Goal: Task Accomplishment & Management: Complete application form

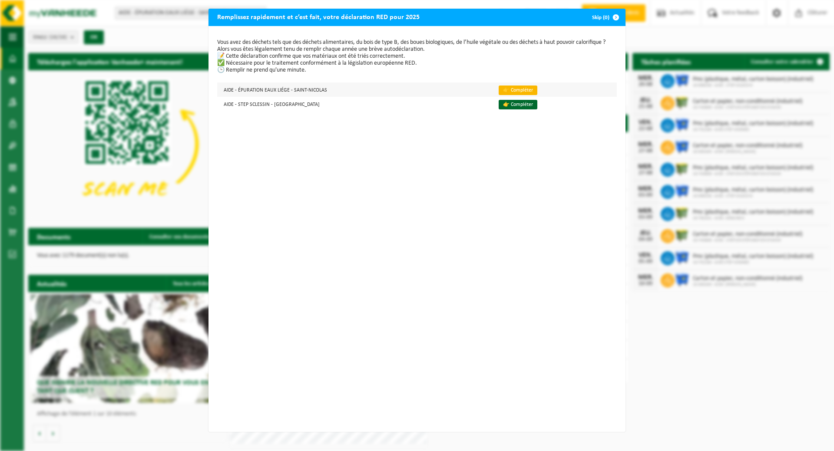
click at [508, 89] on link "👉 Compléter" at bounding box center [517, 91] width 39 height 10
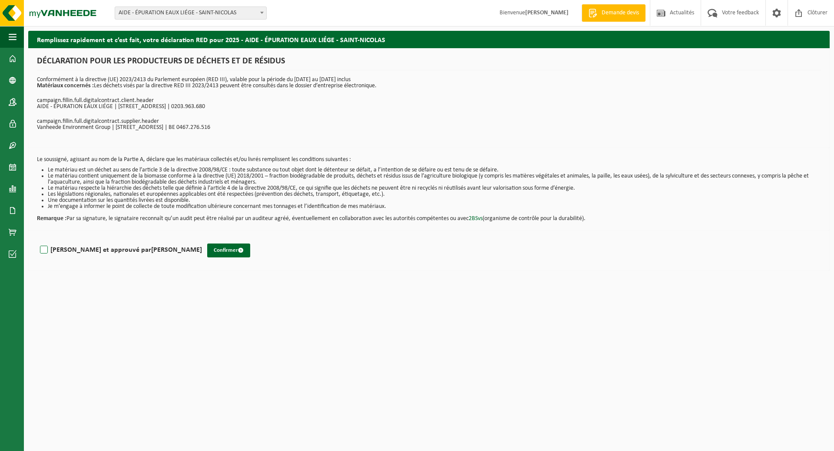
click at [43, 252] on label "Lu et approuvé par FRANK BODSON" at bounding box center [120, 250] width 164 height 13
click at [202, 239] on input "Lu et approuvé par FRANK BODSON" at bounding box center [202, 239] width 0 height 0
checkbox input "true"
click at [207, 252] on button "Confirmer" at bounding box center [228, 251] width 43 height 14
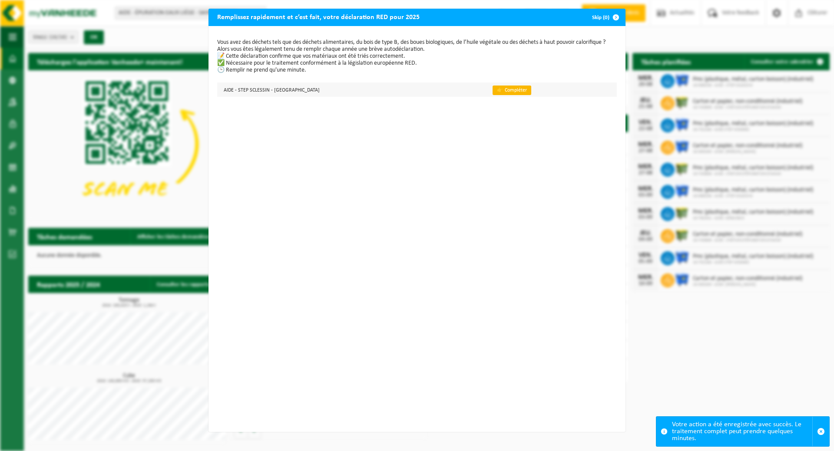
click at [492, 91] on link "👉 Compléter" at bounding box center [511, 91] width 39 height 10
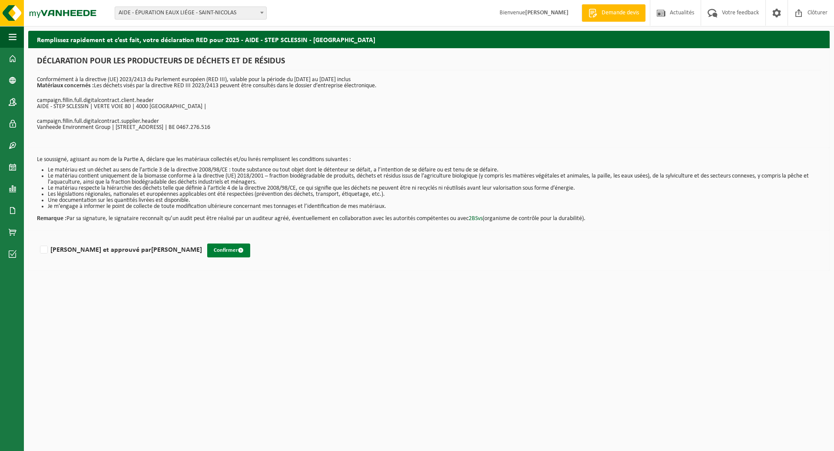
click at [207, 247] on button "Confirmer" at bounding box center [228, 251] width 43 height 14
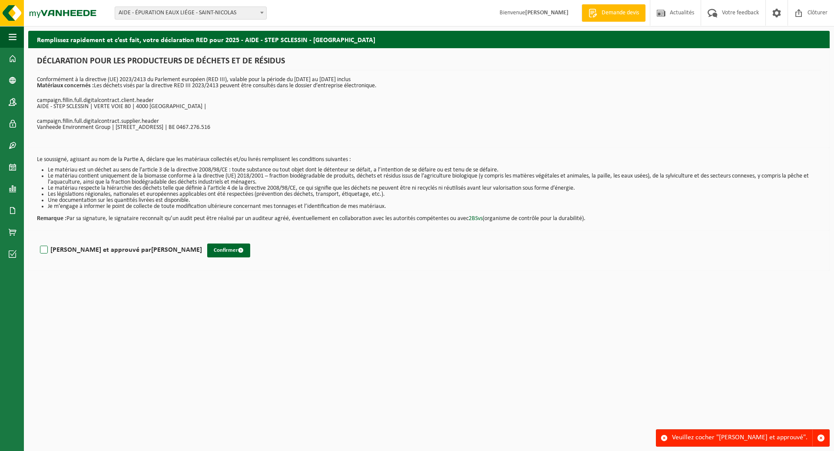
click at [46, 253] on label "Lu et approuvé par FRANK BODSON" at bounding box center [120, 250] width 164 height 13
click at [202, 239] on input "Lu et approuvé par FRANK BODSON" at bounding box center [202, 239] width 0 height 0
checkbox input "true"
click at [207, 251] on button "Confirmer" at bounding box center [228, 251] width 43 height 14
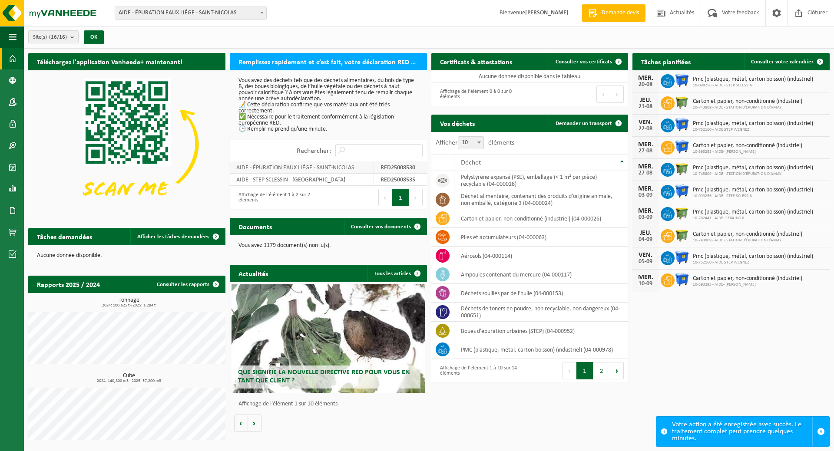
click at [348, 168] on td "AIDE - ÉPURATION EAUX LIÉGE - SAINT-NICOLAS" at bounding box center [302, 168] width 144 height 12
click at [267, 379] on span "Que signifie la nouvelle directive RED pour vous en tant que client ?" at bounding box center [324, 376] width 172 height 15
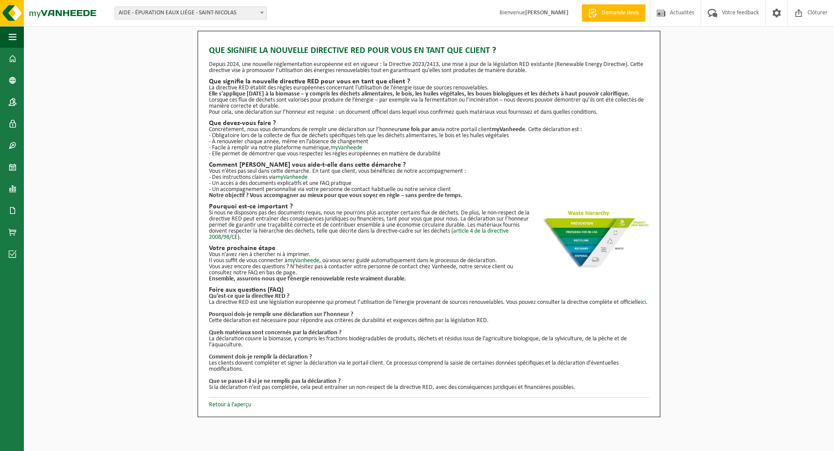
click at [63, 227] on div "Que signifie la nouvelle directive RED pour vous en tant que client ? Depuis 20…" at bounding box center [429, 224] width 810 height 386
click at [10, 30] on span "button" at bounding box center [13, 37] width 8 height 22
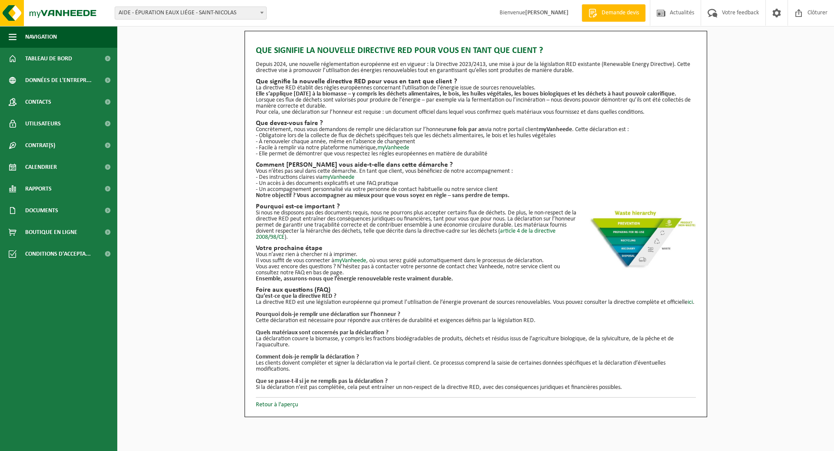
click at [260, 13] on span at bounding box center [261, 12] width 9 height 11
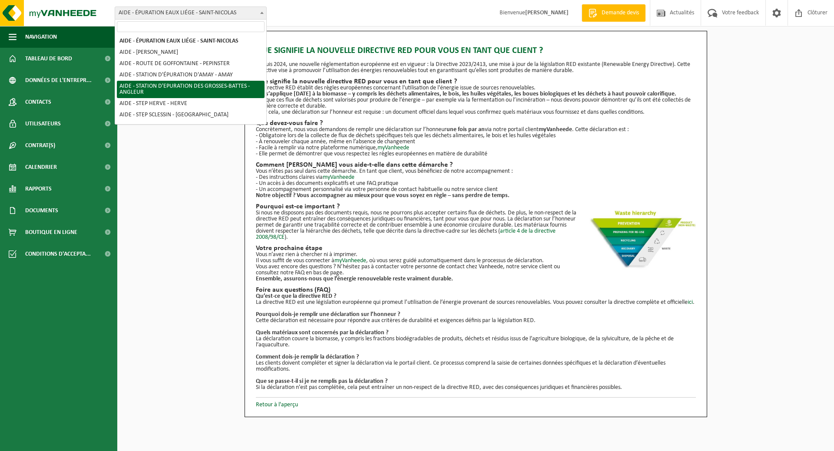
click at [769, 93] on div "Que signifie la nouvelle directive RED pour vous en tant que client ? Depuis 20…" at bounding box center [475, 224] width 716 height 386
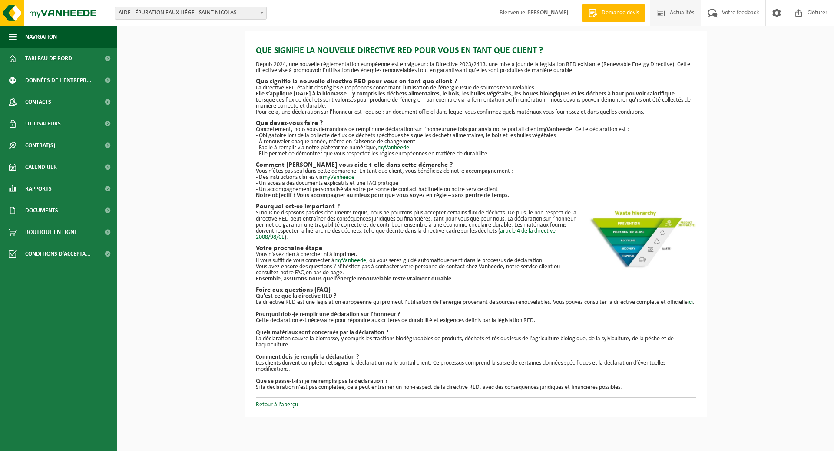
click at [664, 16] on span at bounding box center [660, 13] width 13 height 26
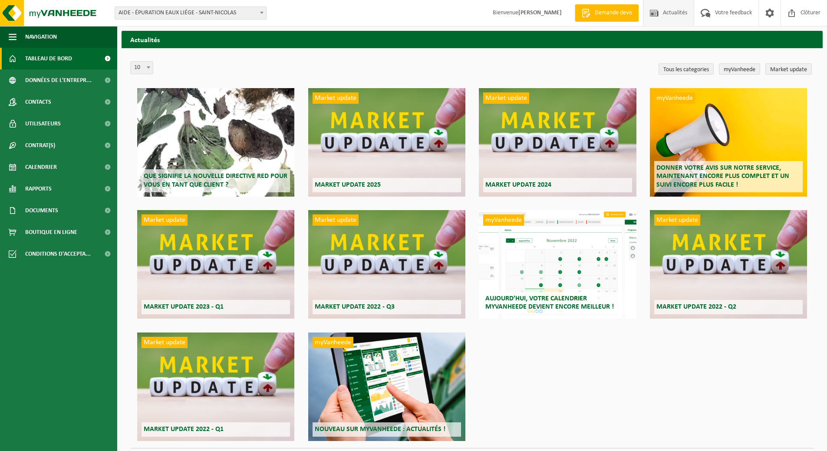
click at [35, 61] on span "Tableau de bord" at bounding box center [48, 59] width 47 height 22
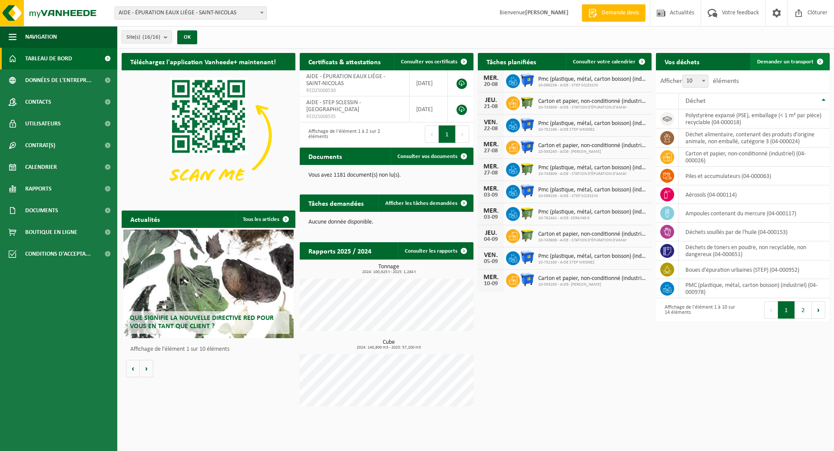
click at [790, 63] on span "Demander un transport" at bounding box center [785, 62] width 56 height 6
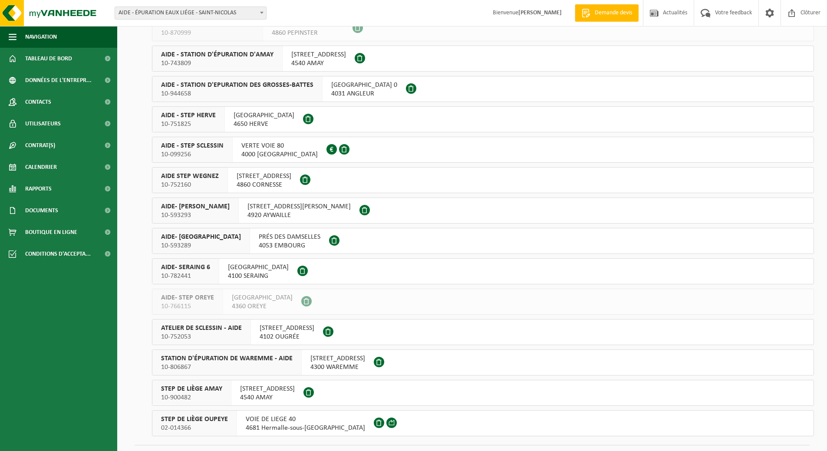
scroll to position [151, 0]
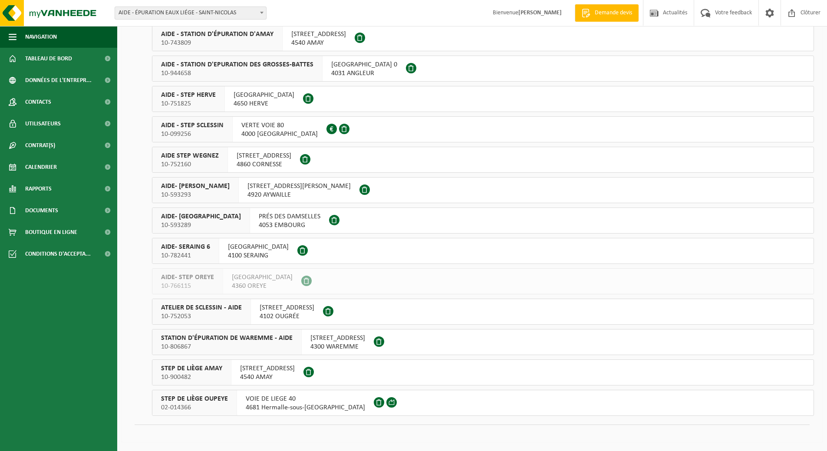
click at [195, 310] on span "ATELIER DE SCLESSIN - AIDE" at bounding box center [201, 307] width 81 height 9
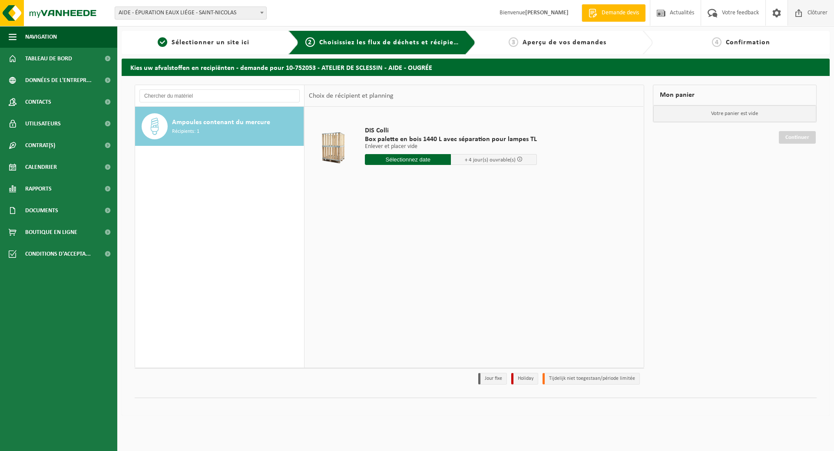
click at [810, 14] on span "Clôturer" at bounding box center [817, 13] width 24 height 26
